Goal: Transaction & Acquisition: Purchase product/service

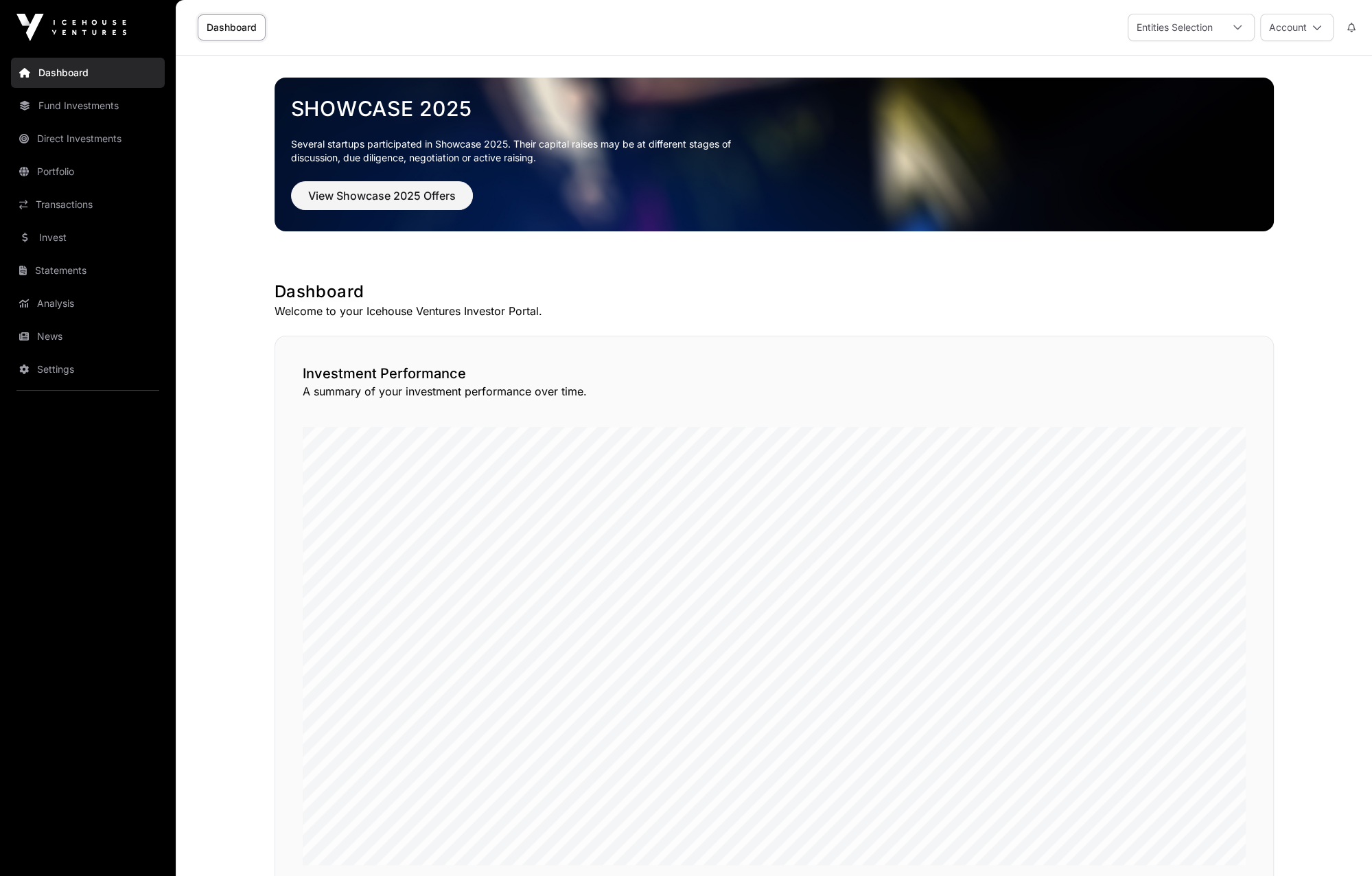
click at [67, 204] on link "Transactions" at bounding box center [88, 204] width 154 height 30
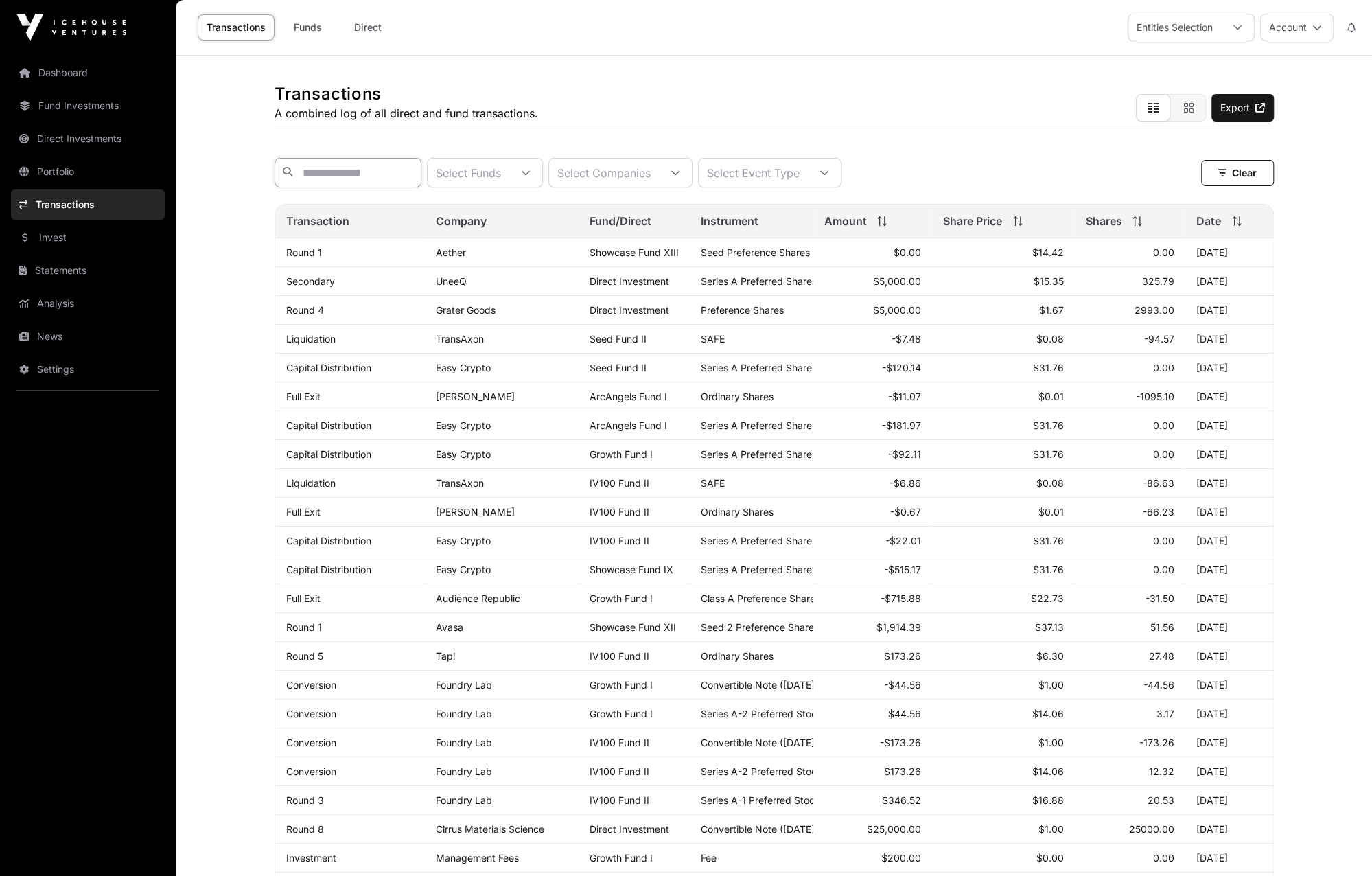
click at [345, 168] on input "text" at bounding box center [348, 172] width 147 height 30
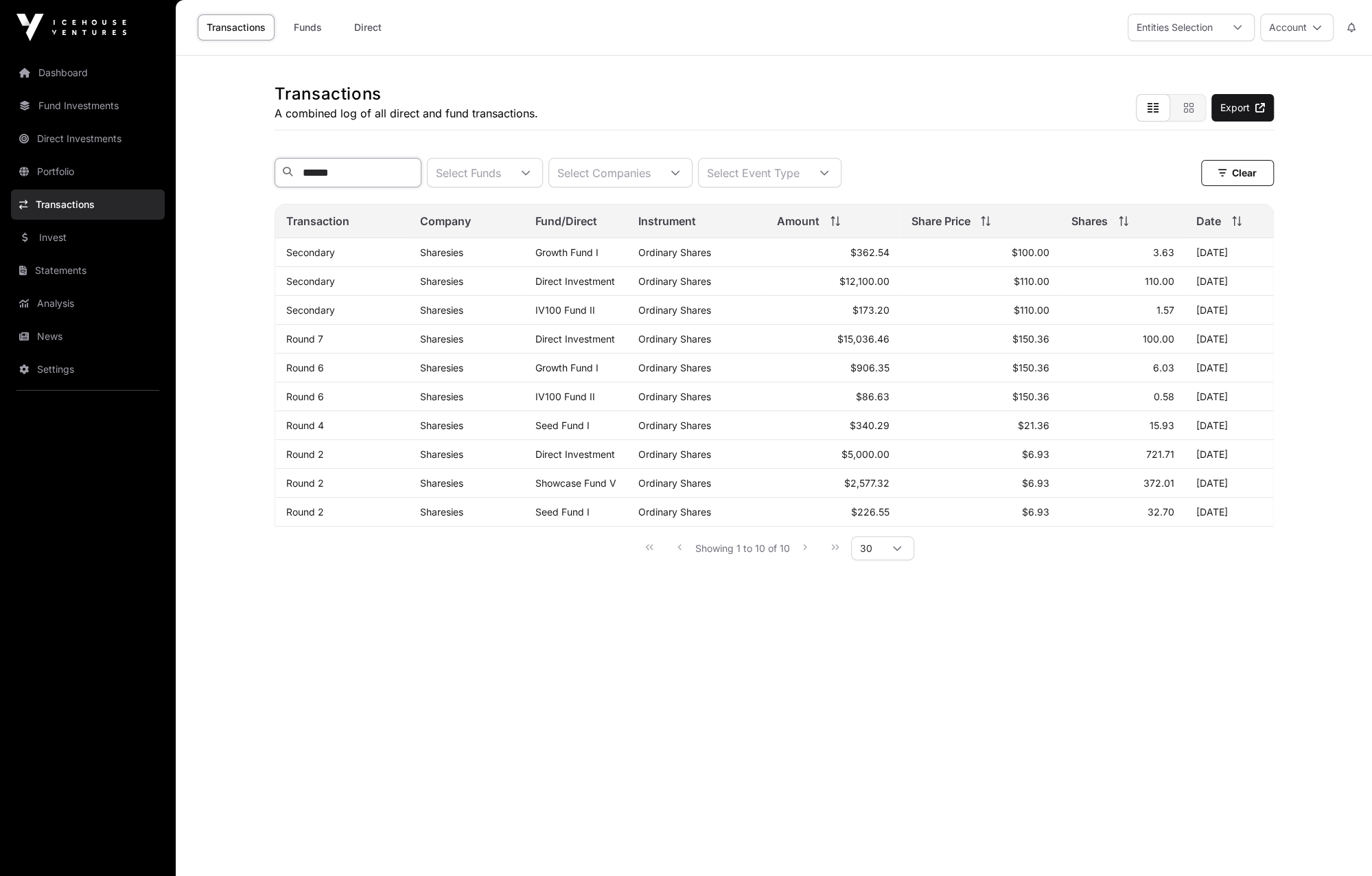
type input "******"
click at [52, 237] on link "Invest" at bounding box center [88, 237] width 154 height 30
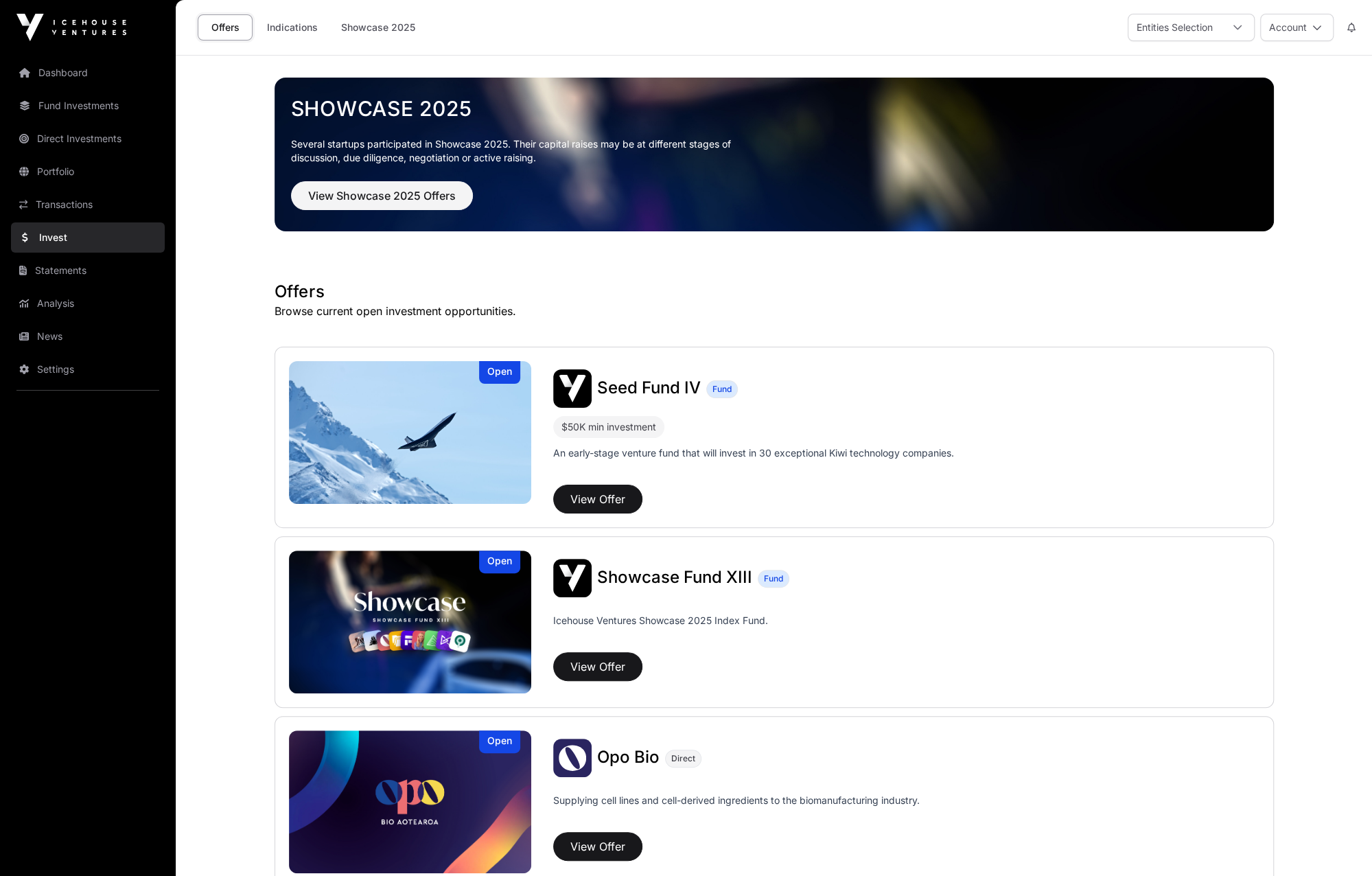
click at [62, 234] on link "Invest" at bounding box center [88, 237] width 154 height 30
click at [390, 184] on button "View Showcase 2025 Offers" at bounding box center [381, 195] width 182 height 29
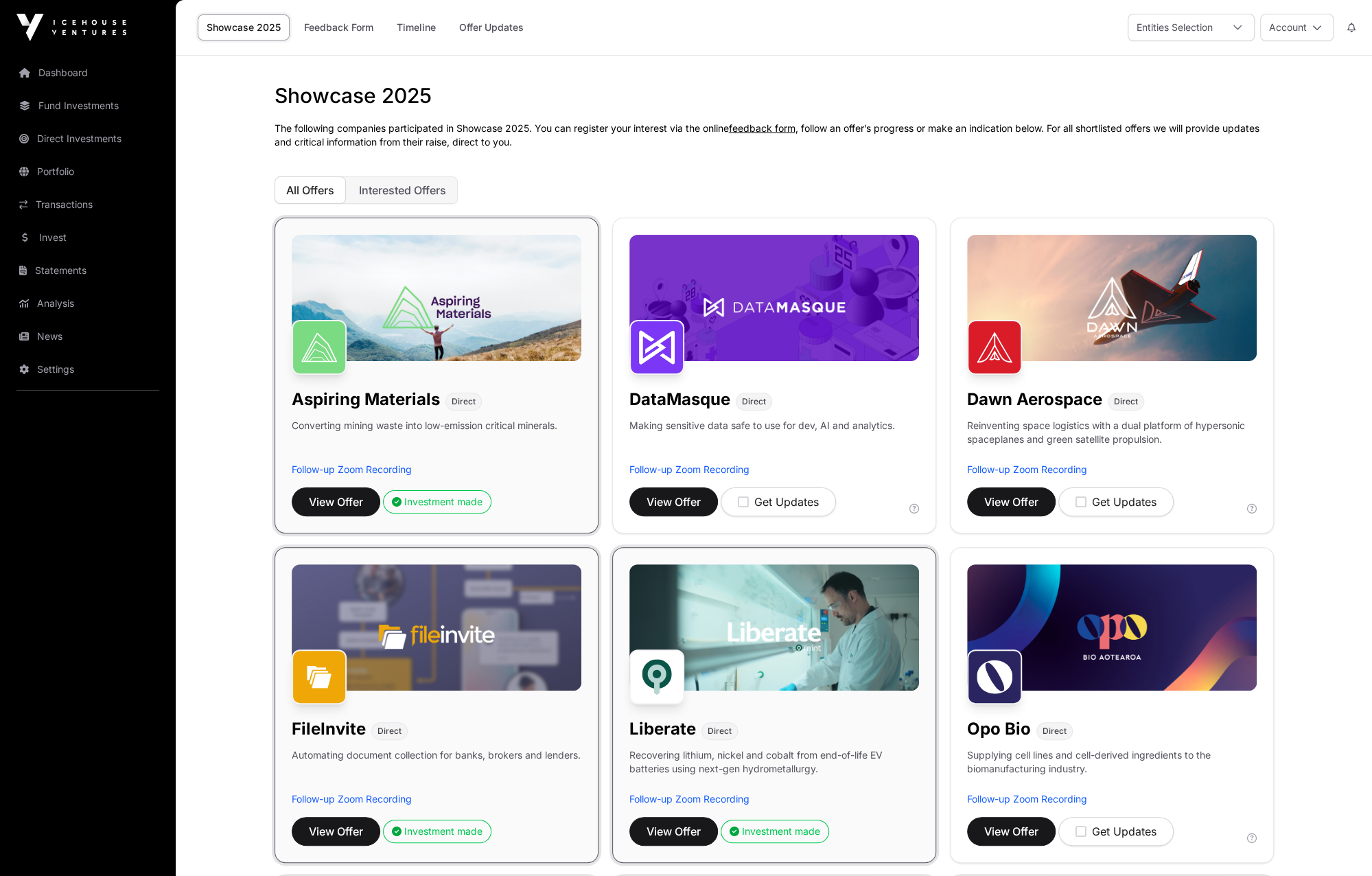
click at [60, 238] on link "Invest" at bounding box center [88, 237] width 154 height 30
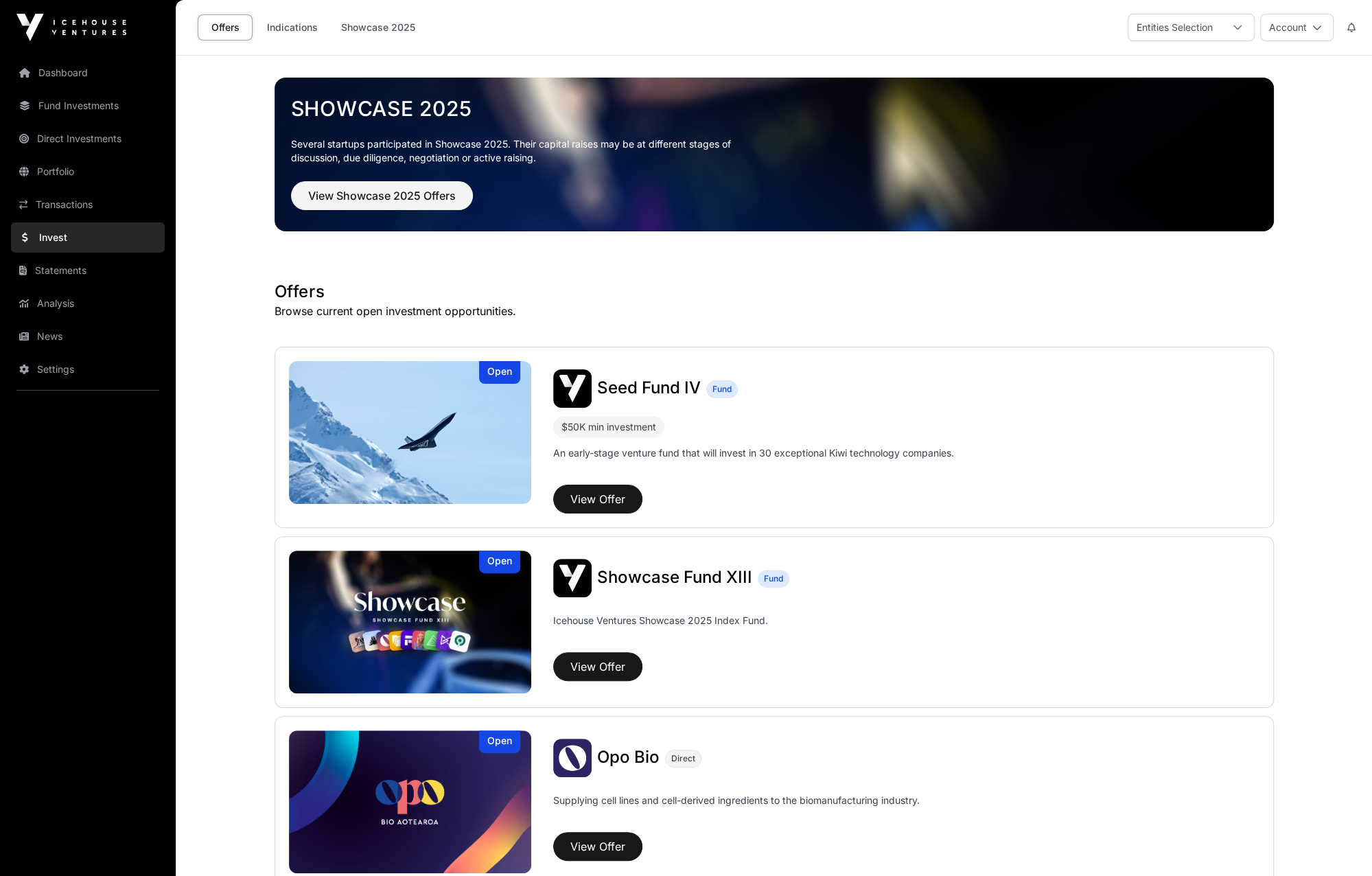
click at [66, 200] on link "Transactions" at bounding box center [88, 204] width 154 height 30
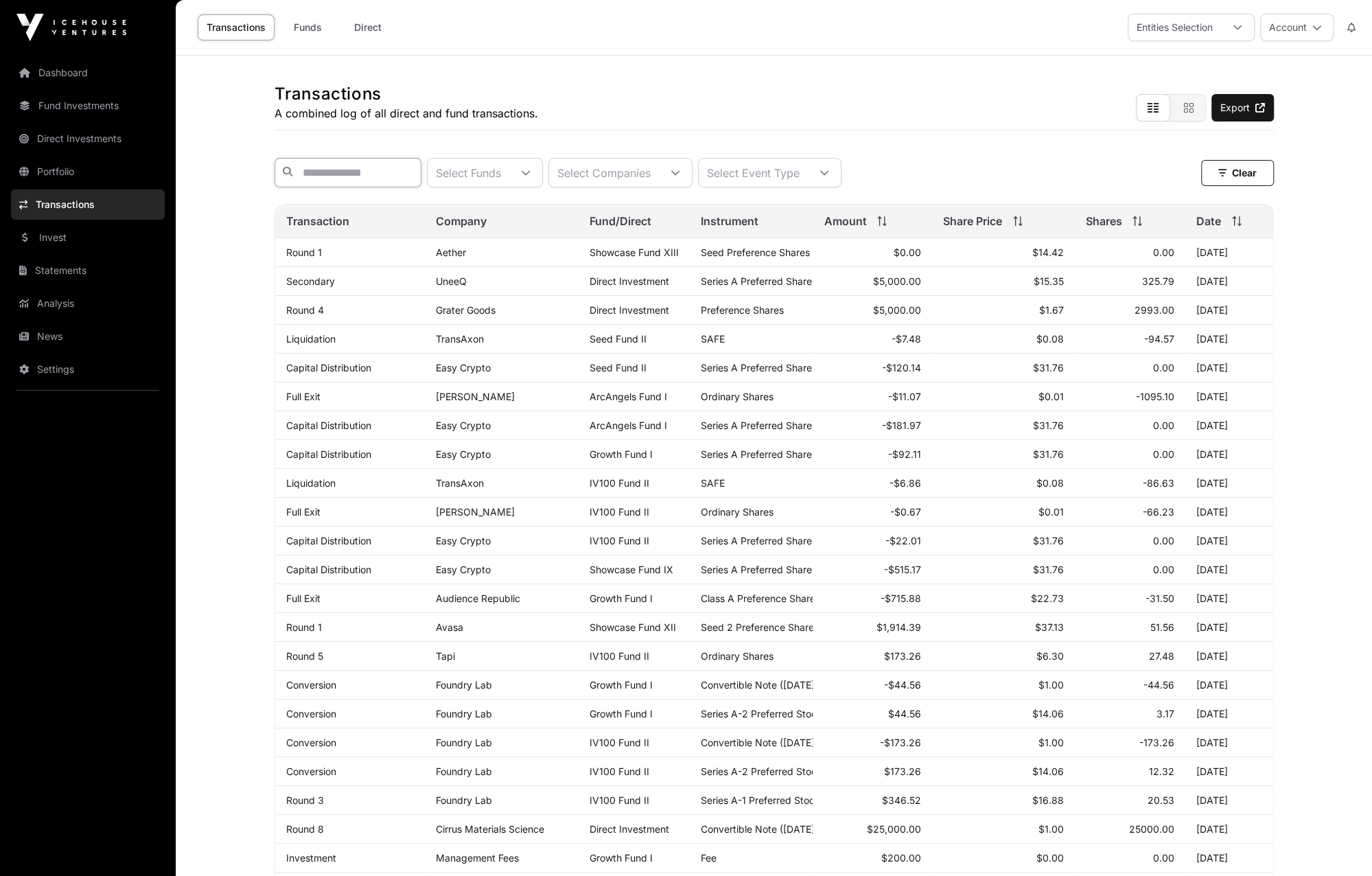
click at [298, 172] on input "text" at bounding box center [348, 172] width 147 height 30
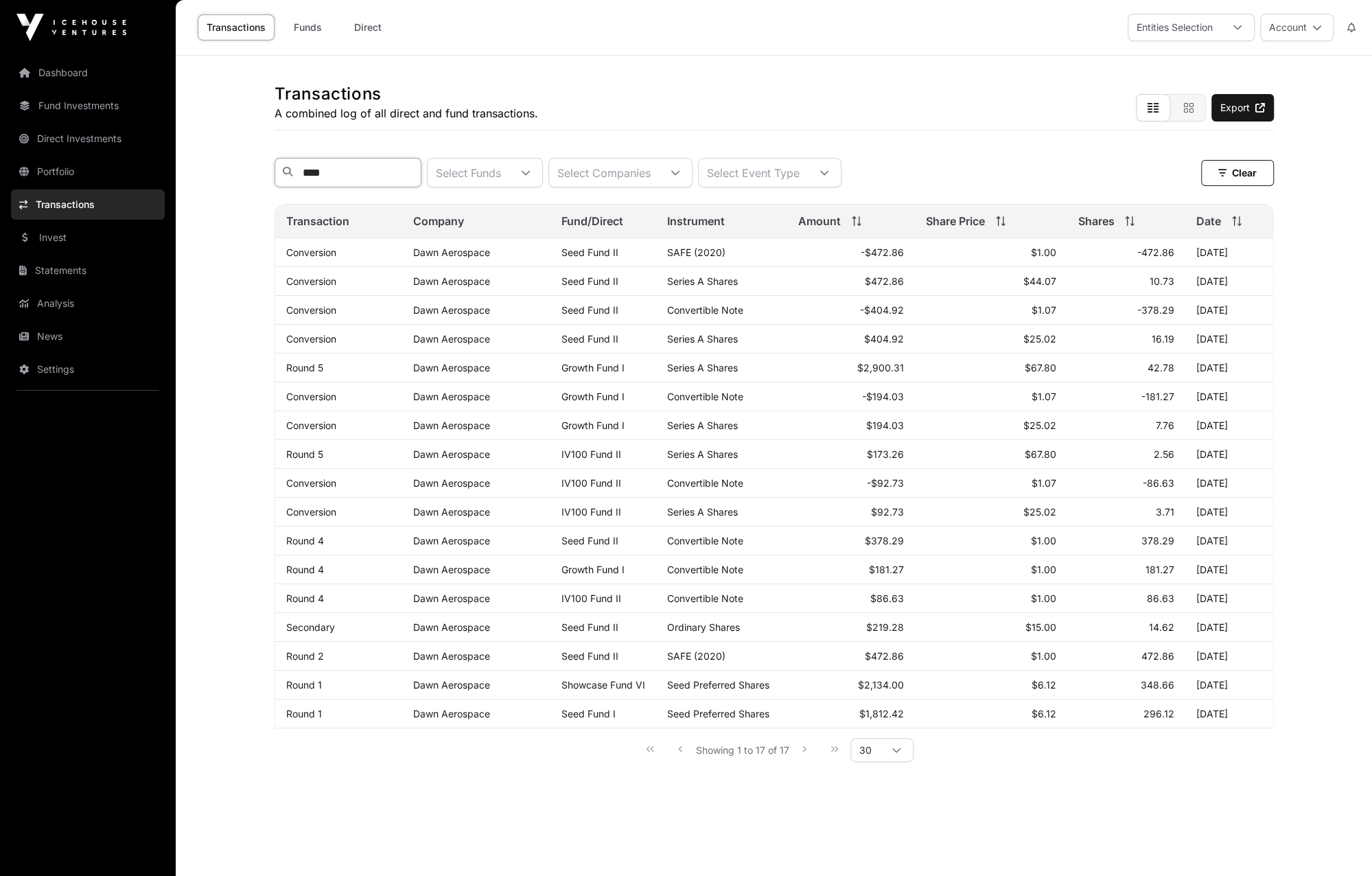
type input "****"
click at [687, 97] on div "Transactions A combined log of all direct and fund transactions. Export" at bounding box center [774, 93] width 1000 height 75
click at [1349, 70] on main "Transactions A combined log of all direct and fund transactions. Export **** Se…" at bounding box center [773, 493] width 1196 height 876
click at [502, 34] on div "Transactions Funds Direct Entities Selection Account" at bounding box center [773, 27] width 1180 height 55
click at [66, 70] on link "Dashboard" at bounding box center [88, 72] width 154 height 30
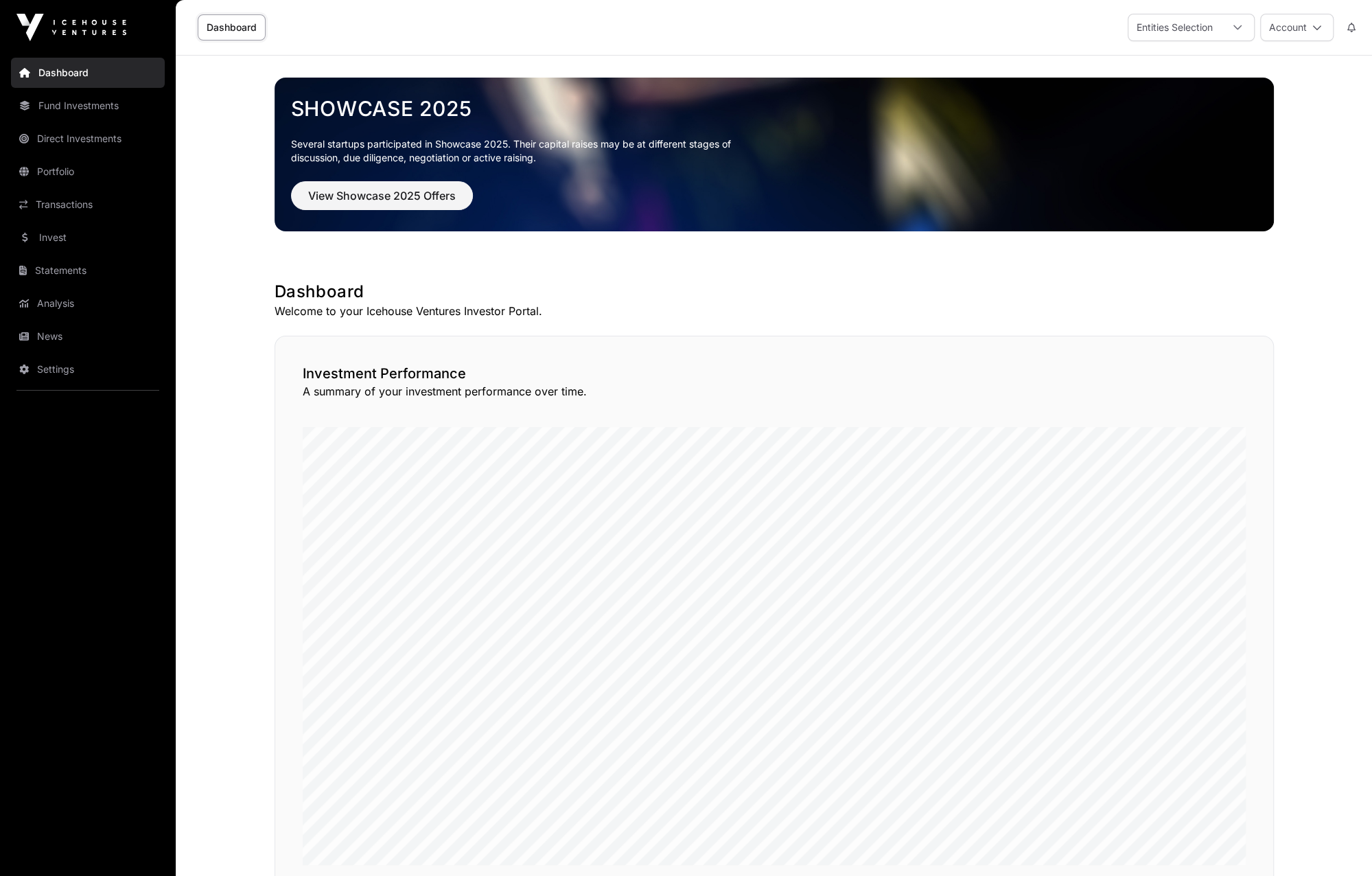
click at [1324, 24] on button "Account" at bounding box center [1296, 28] width 73 height 28
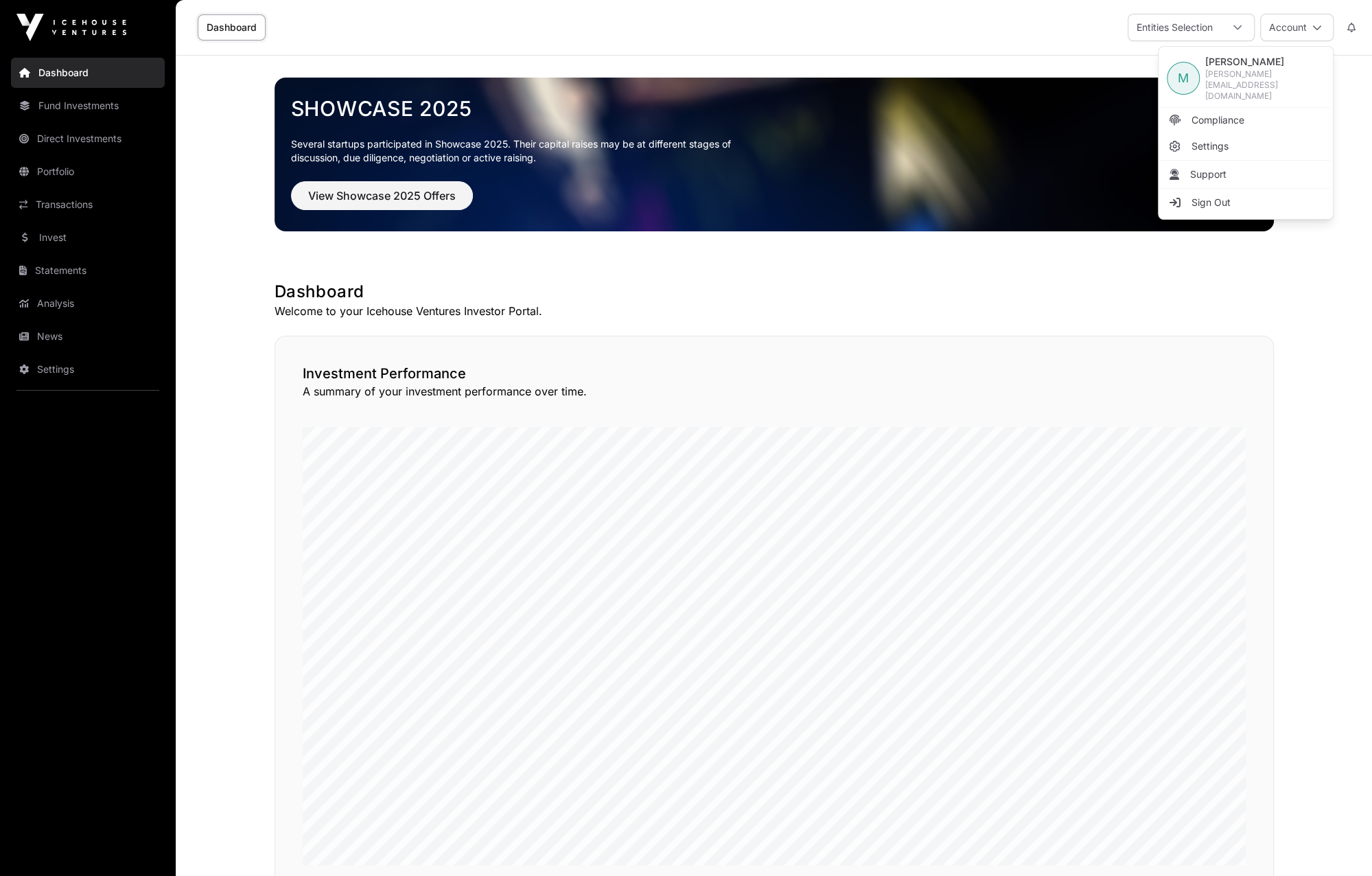
click at [1222, 196] on span "Sign Out" at bounding box center [1210, 203] width 39 height 14
